Goal: Check status

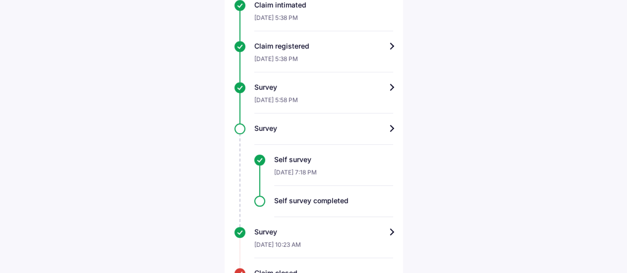
scroll to position [244, 0]
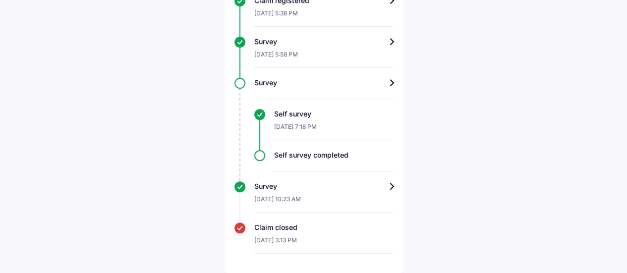
click at [368, 195] on div "[DATE] 10:23 AM" at bounding box center [323, 201] width 139 height 21
click at [391, 185] on div "Survey" at bounding box center [323, 187] width 139 height 10
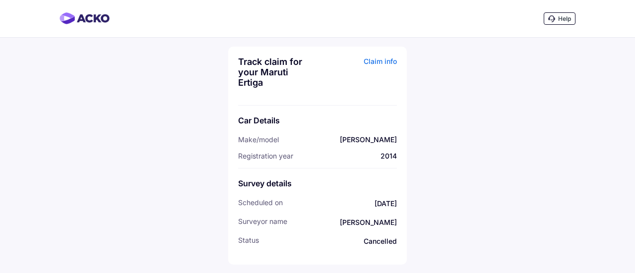
click at [378, 59] on div "Claim info" at bounding box center [358, 76] width 77 height 39
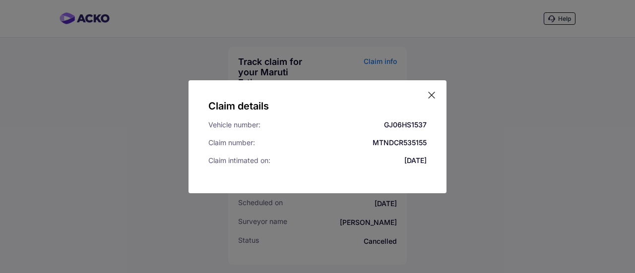
click at [432, 96] on icon at bounding box center [432, 95] width 10 height 10
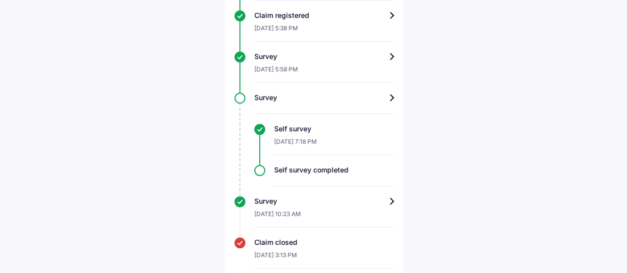
scroll to position [244, 0]
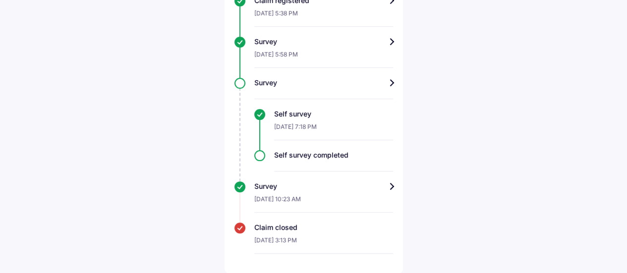
click at [383, 183] on div "Survey" at bounding box center [323, 187] width 139 height 10
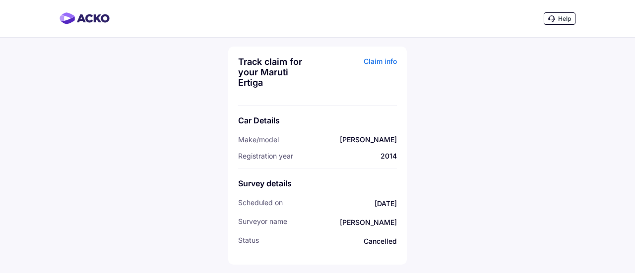
click at [74, 18] on img at bounding box center [85, 18] width 50 height 12
